Goal: Task Accomplishment & Management: Manage account settings

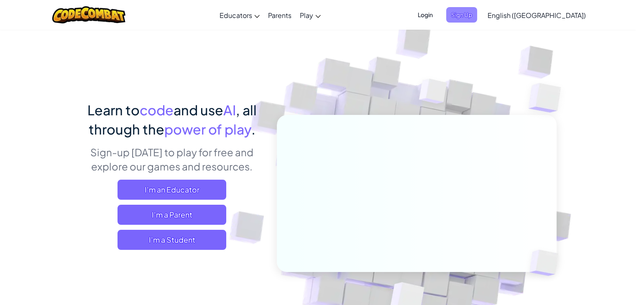
click at [477, 20] on span "Sign Up" at bounding box center [461, 14] width 31 height 15
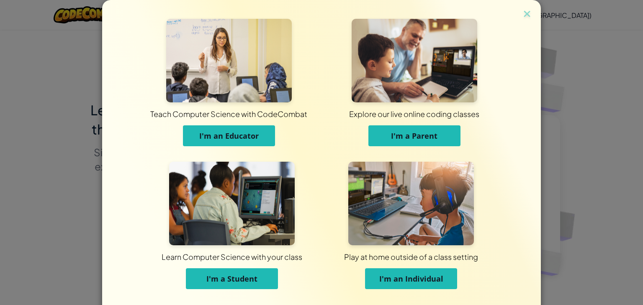
click at [241, 275] on span "I'm a Student" at bounding box center [231, 279] width 51 height 10
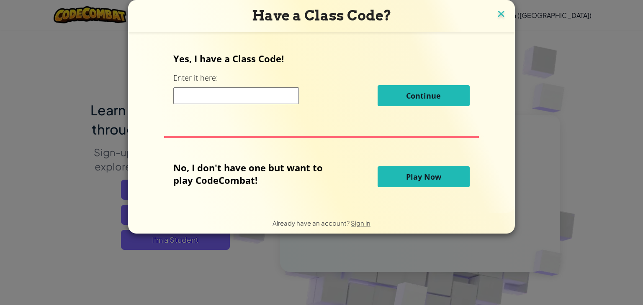
click at [502, 16] on img at bounding box center [500, 14] width 11 height 13
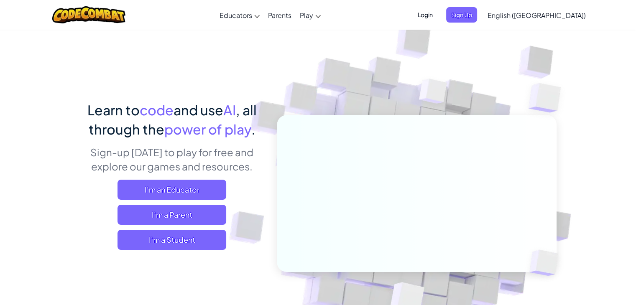
click at [438, 16] on span "Login" at bounding box center [425, 14] width 25 height 15
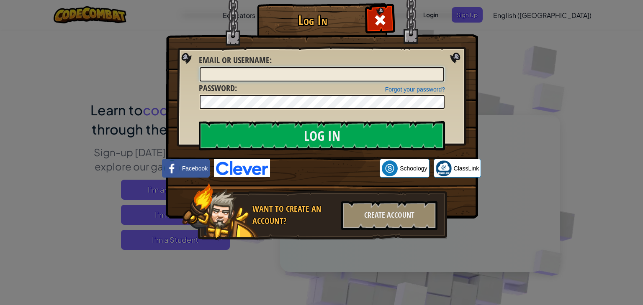
click at [346, 72] on input "Email or Username :" at bounding box center [322, 74] width 244 height 14
type input "[EMAIL_ADDRESS][DOMAIN_NAME]"
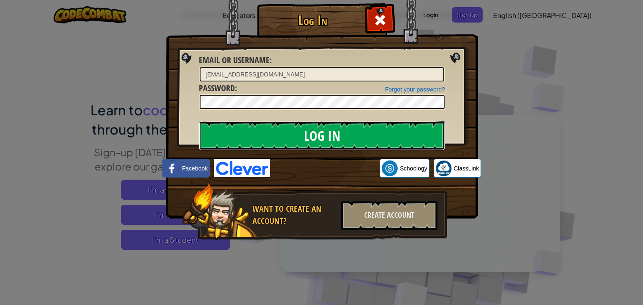
click at [326, 141] on input "Log In" at bounding box center [322, 135] width 246 height 29
